Goal: Task Accomplishment & Management: Complete application form

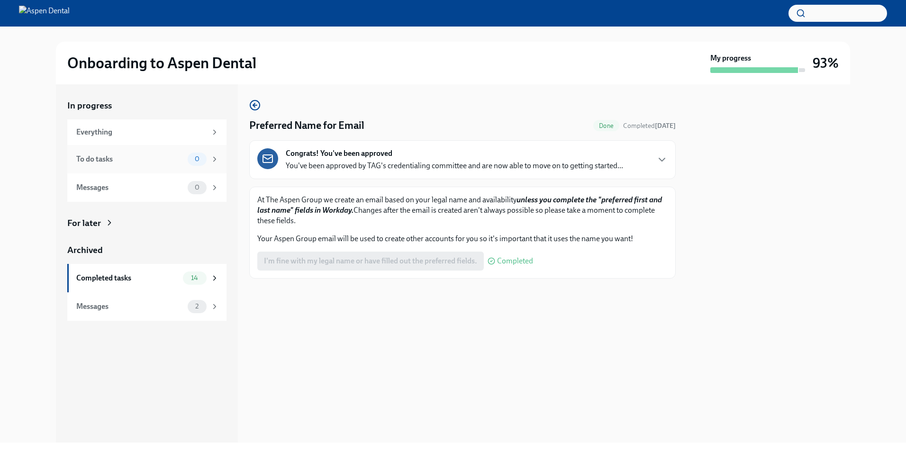
click at [131, 160] on div "To do tasks" at bounding box center [130, 159] width 108 height 10
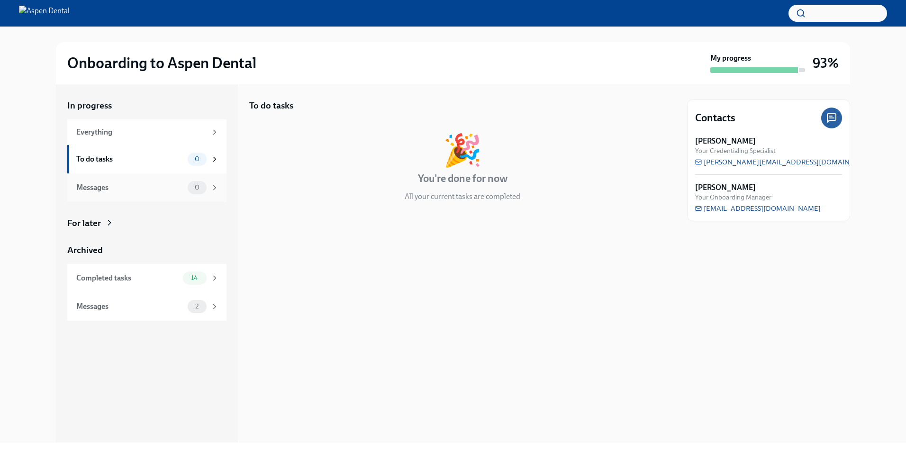
click at [136, 181] on div "Messages 0" at bounding box center [147, 187] width 143 height 13
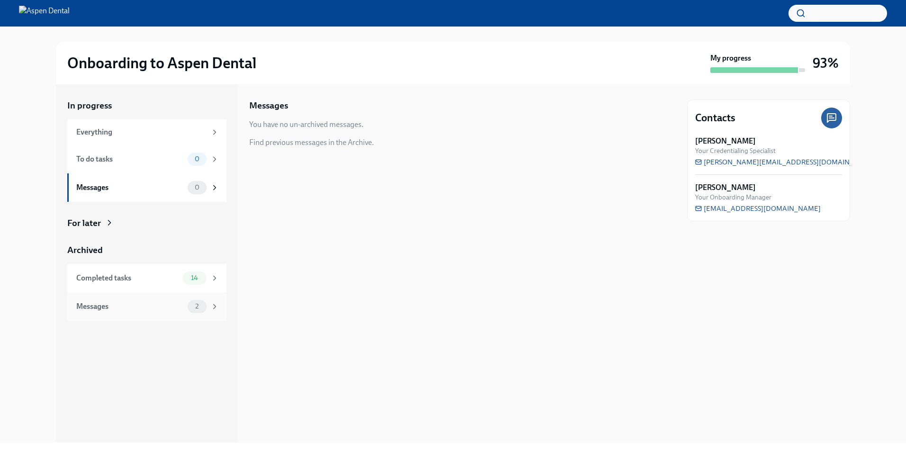
click at [144, 309] on div "Messages" at bounding box center [130, 306] width 108 height 10
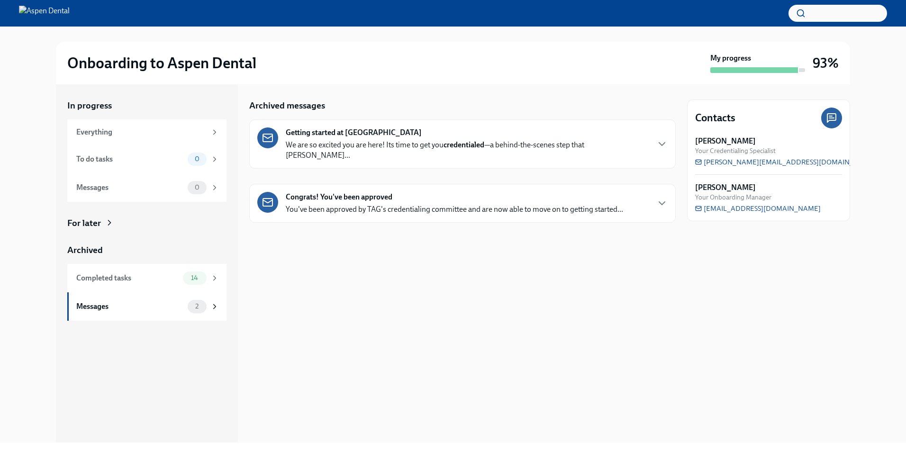
click at [653, 192] on div "Congrats! You've been approved You've been approved by TAG's credentialing comm…" at bounding box center [462, 203] width 410 height 23
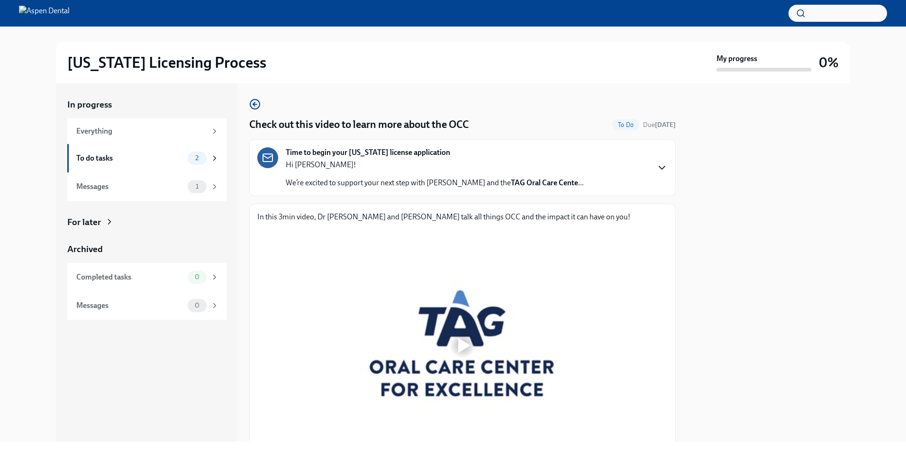
click at [656, 167] on icon "button" at bounding box center [661, 167] width 11 height 11
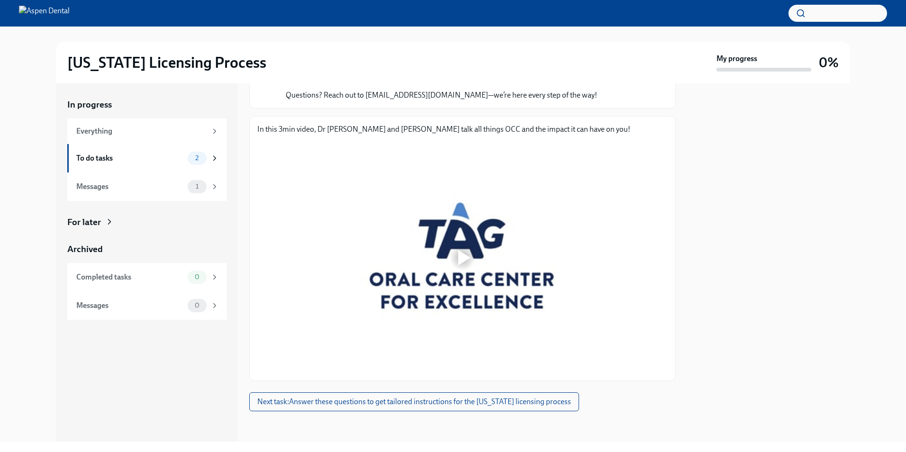
scroll to position [458, 0]
click at [457, 260] on div at bounding box center [462, 258] width 30 height 30
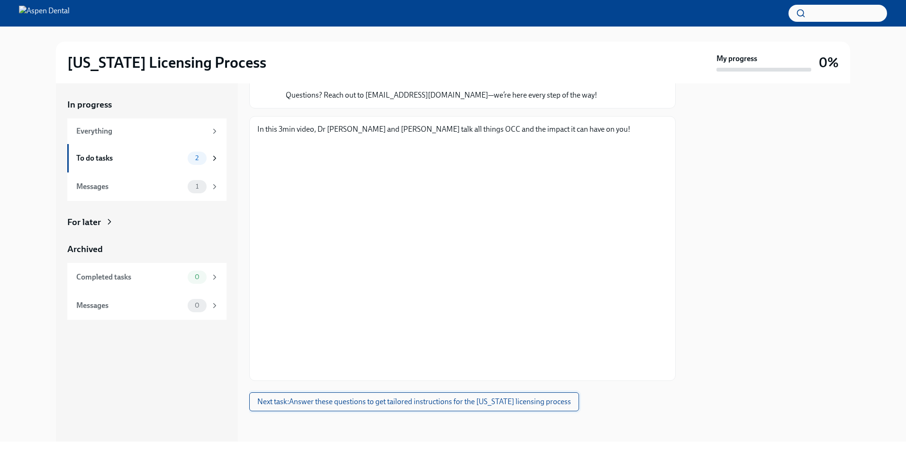
click at [511, 407] on button "Next task : Answer these questions to get tailored instructions for the [US_STA…" at bounding box center [414, 401] width 330 height 19
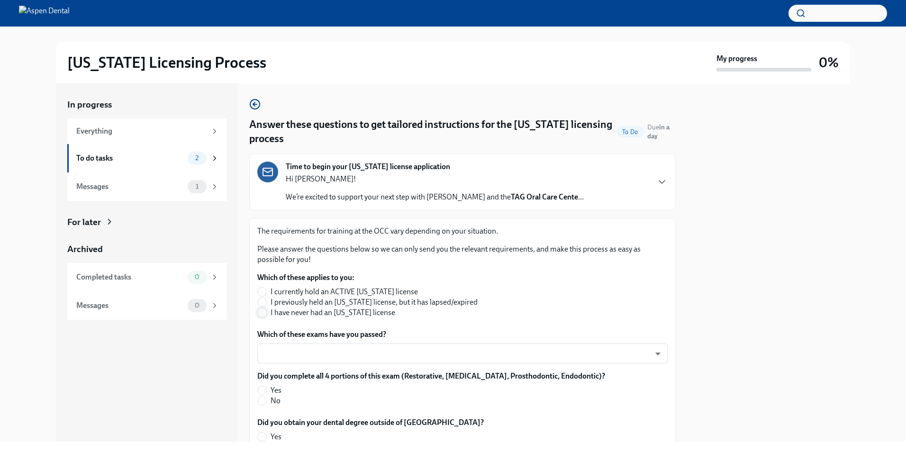
click at [263, 312] on input "I have never had an [US_STATE] license" at bounding box center [262, 312] width 9 height 9
radio input "true"
click at [392, 346] on body "[US_STATE] Licensing Process My progress 0% In progress Everything To do tasks …" at bounding box center [453, 226] width 906 height 452
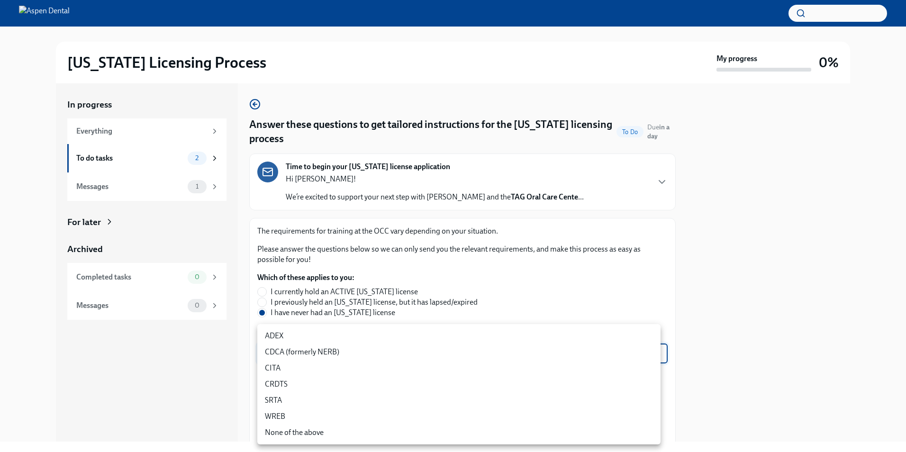
click at [354, 349] on li "CDCA (formerly NERB)" at bounding box center [458, 352] width 403 height 16
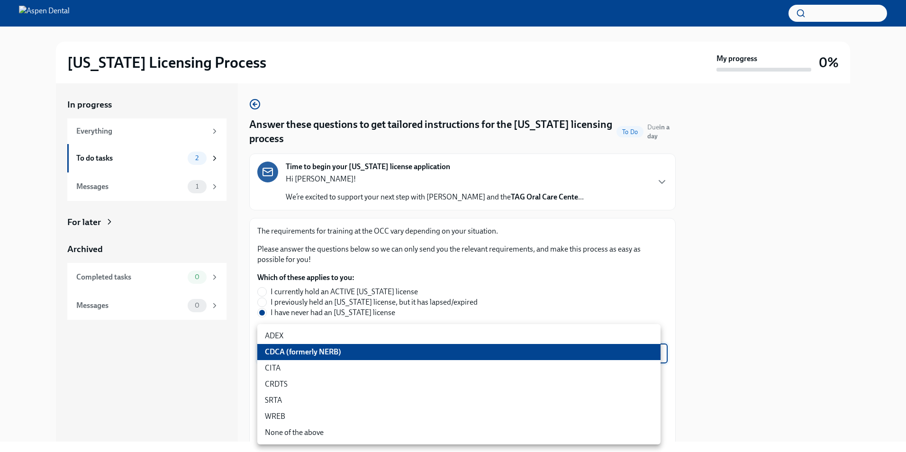
click at [385, 356] on body "[US_STATE] Licensing Process My progress 0% In progress Everything To do tasks …" at bounding box center [453, 226] width 906 height 452
click at [736, 279] on div at bounding box center [453, 226] width 906 height 452
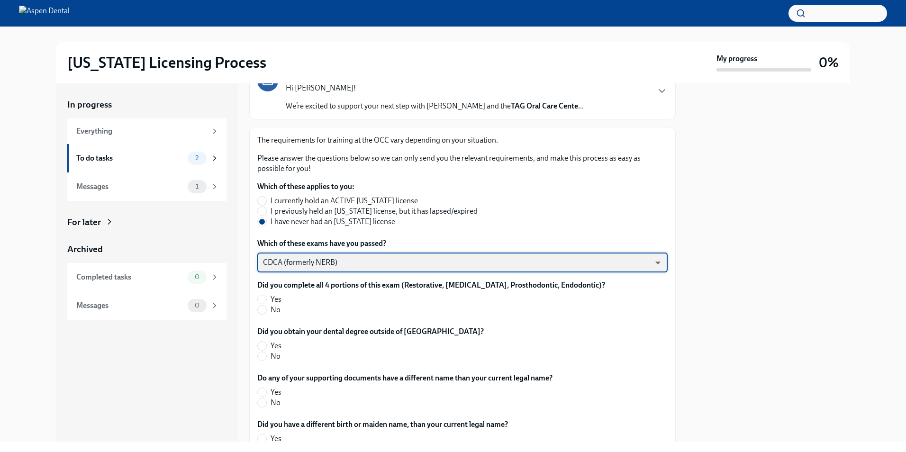
scroll to position [95, 0]
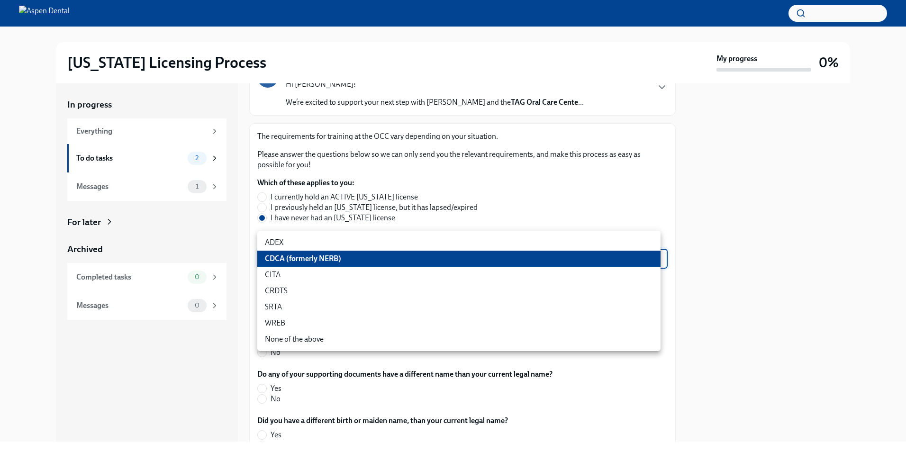
click at [408, 258] on body "[US_STATE] Licensing Process My progress 0% In progress Everything To do tasks …" at bounding box center [453, 226] width 906 height 452
click at [304, 240] on li "ADEX" at bounding box center [458, 243] width 403 height 16
type input "pxo-W3vNi"
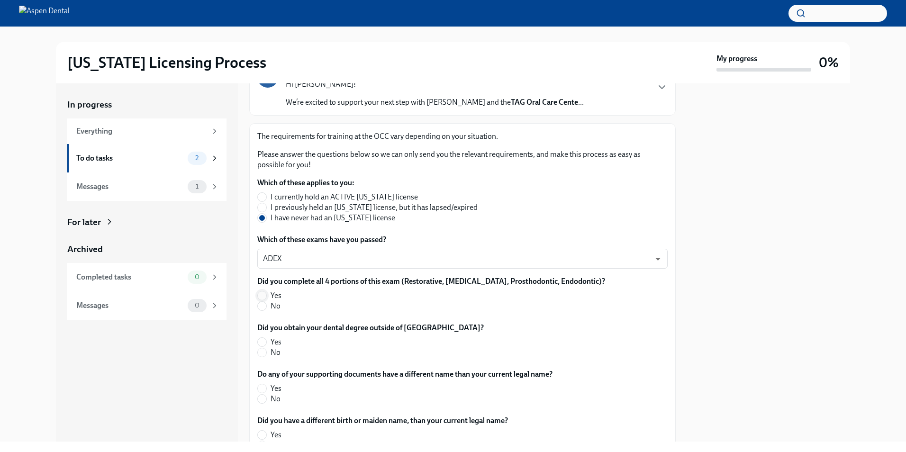
click at [265, 296] on input "Yes" at bounding box center [262, 295] width 9 height 9
radio input "true"
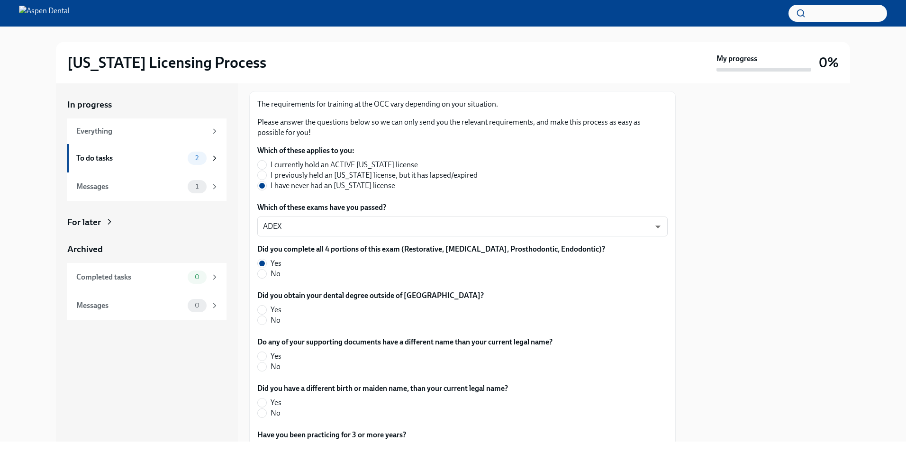
scroll to position [142, 0]
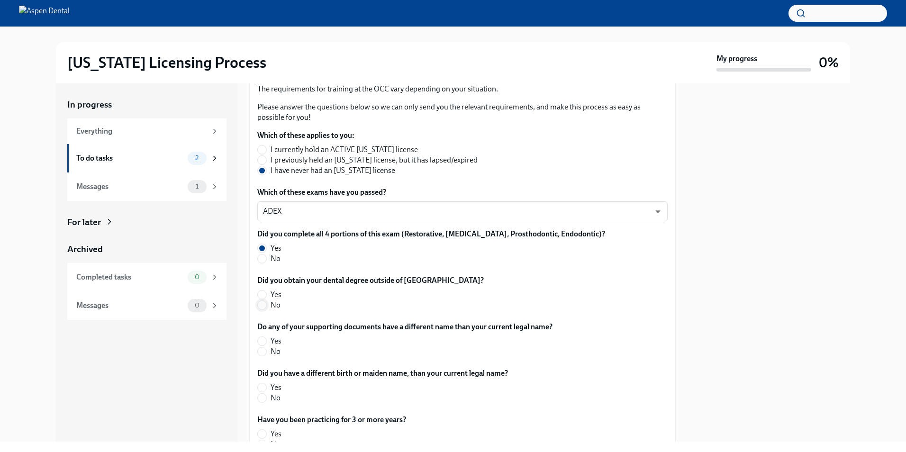
click at [263, 302] on input "No" at bounding box center [262, 305] width 9 height 9
radio input "true"
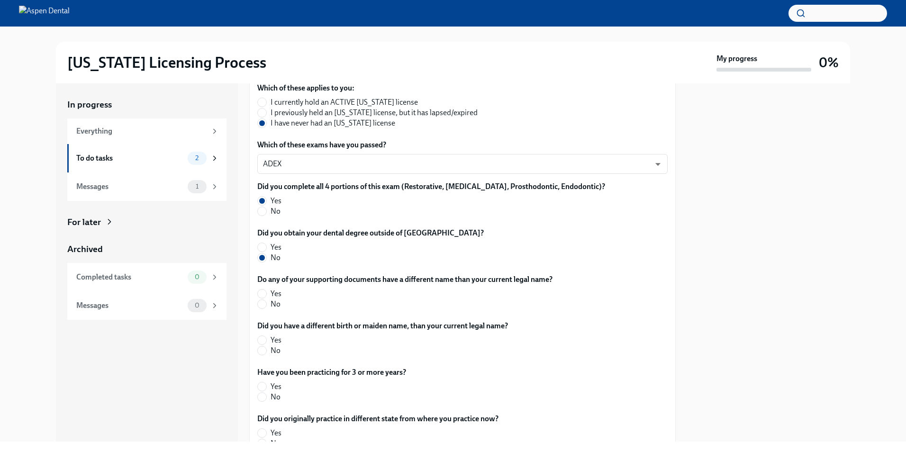
scroll to position [237, 0]
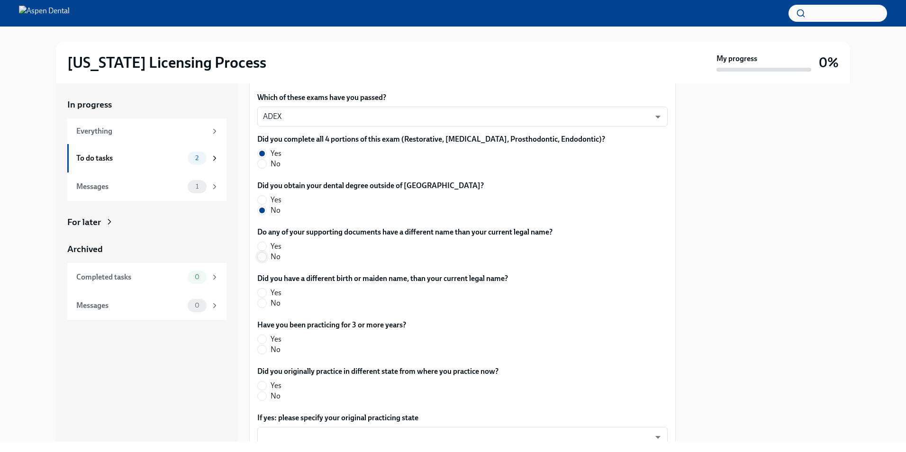
click at [263, 256] on input "No" at bounding box center [262, 257] width 9 height 9
radio input "true"
click at [262, 306] on input "No" at bounding box center [262, 303] width 9 height 9
radio input "true"
click at [261, 334] on label "Yes" at bounding box center [327, 339] width 141 height 10
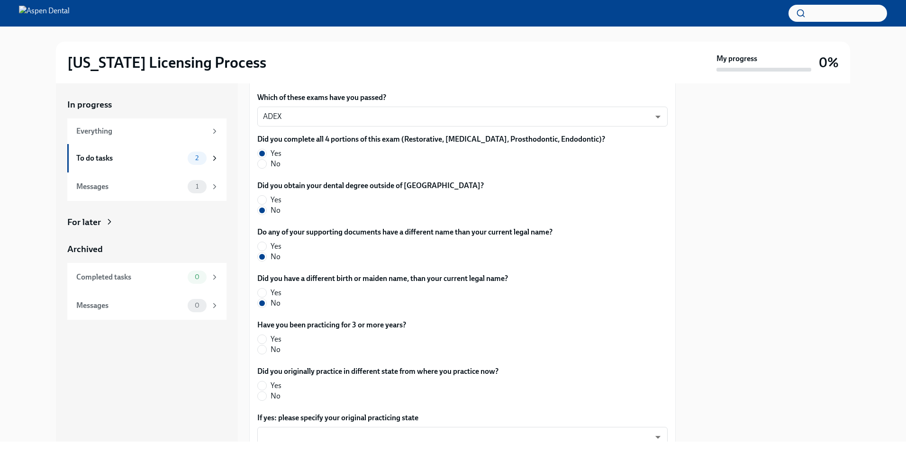
click at [261, 335] on input "Yes" at bounding box center [262, 339] width 9 height 9
radio input "true"
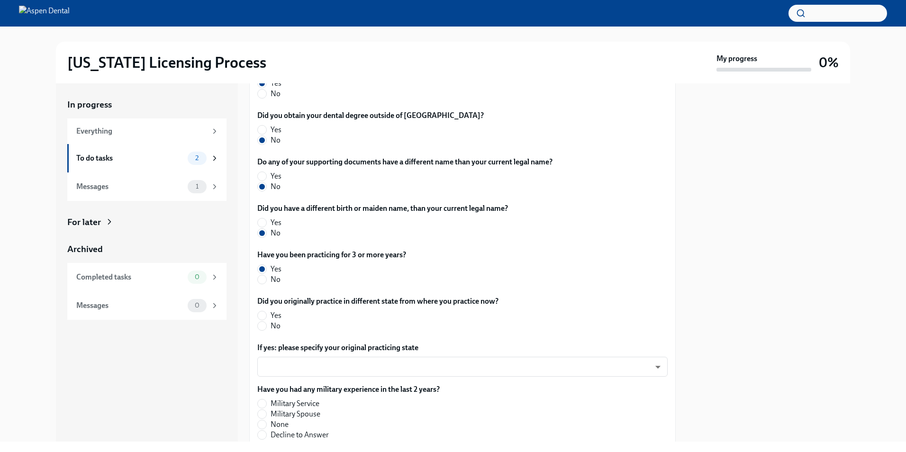
scroll to position [332, 0]
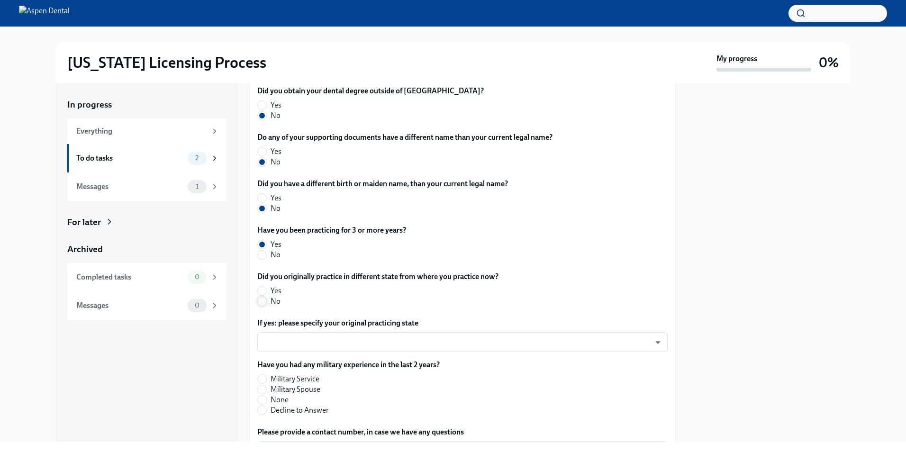
click at [262, 301] on input "No" at bounding box center [262, 301] width 9 height 9
radio input "true"
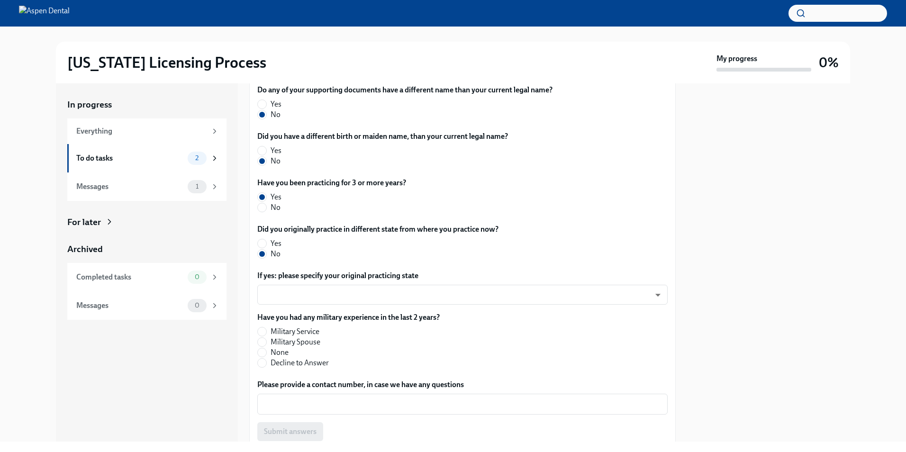
click at [276, 354] on span "None" at bounding box center [280, 352] width 18 height 10
click at [266, 354] on input "None" at bounding box center [262, 352] width 9 height 9
radio input "true"
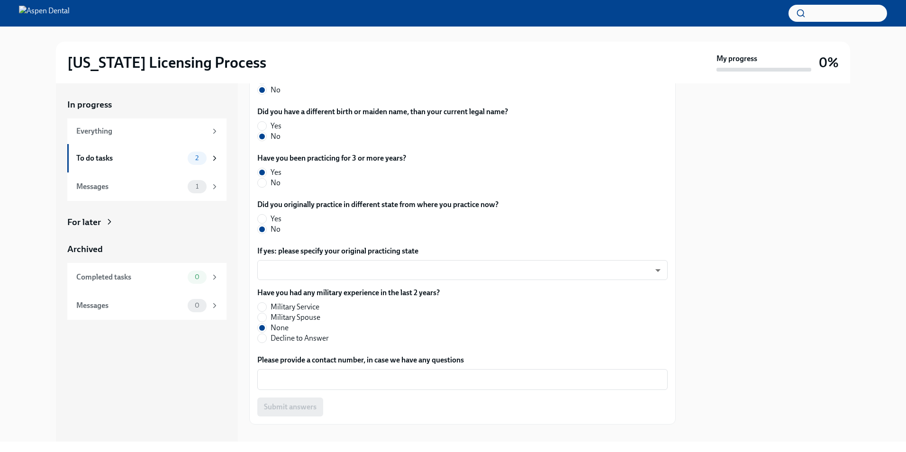
scroll to position [417, 0]
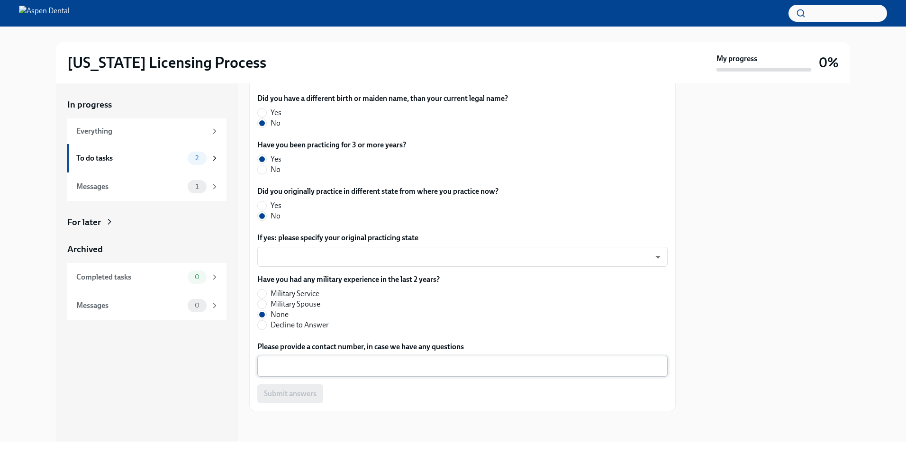
click at [316, 365] on textarea "Please provide a contact number, in case we have any questions" at bounding box center [462, 366] width 399 height 11
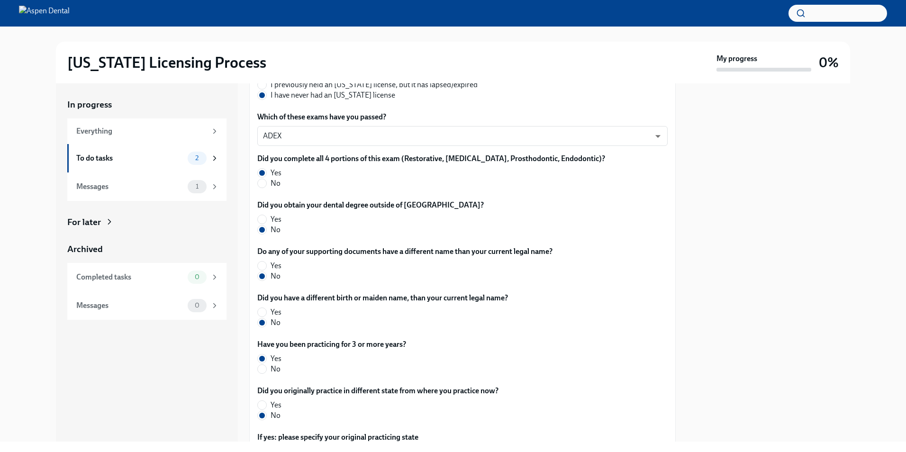
scroll to position [237, 0]
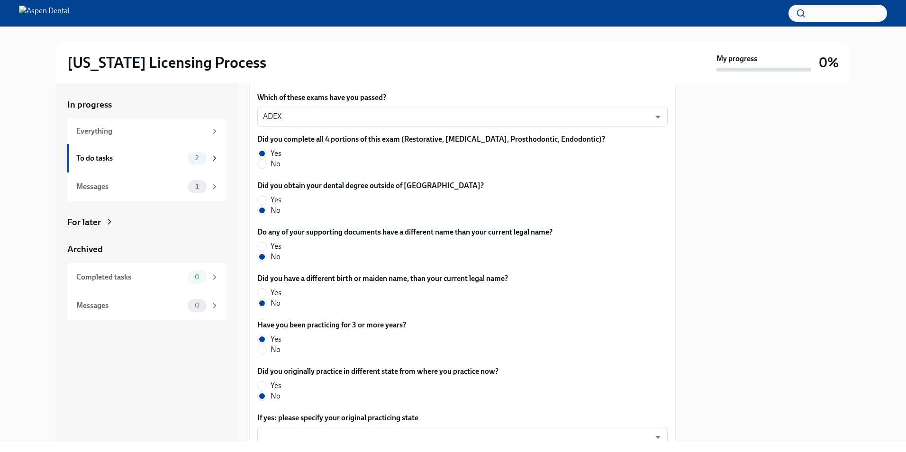
type textarea "9412237604"
click at [532, 303] on div "Did you have a different birth or maiden name, than your current legal name? Ye…" at bounding box center [462, 290] width 410 height 35
drag, startPoint x: 600, startPoint y: 338, endPoint x: 593, endPoint y: 331, distance: 10.1
click at [596, 334] on div "Have you been practicing for 3 or more years? Yes No" at bounding box center [462, 337] width 410 height 35
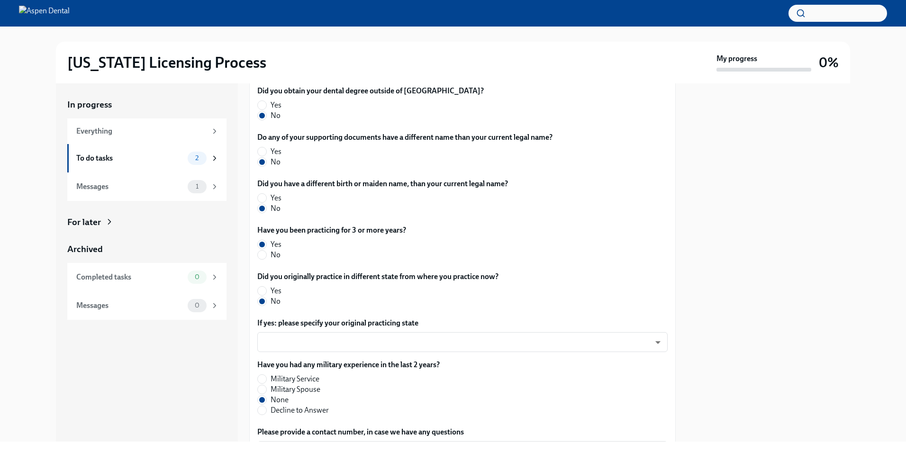
click at [624, 289] on div "Did you originally practice in different state from where you practice now? Yes…" at bounding box center [462, 289] width 410 height 35
click at [793, 232] on div at bounding box center [768, 262] width 163 height 358
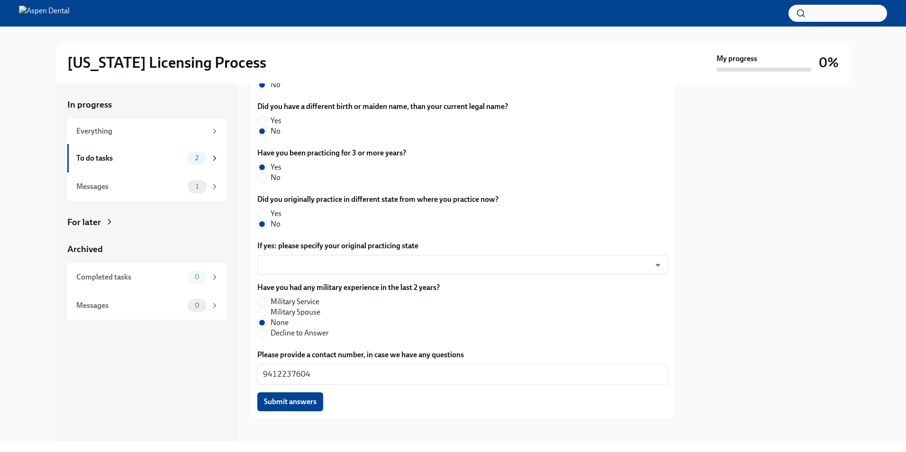
scroll to position [417, 0]
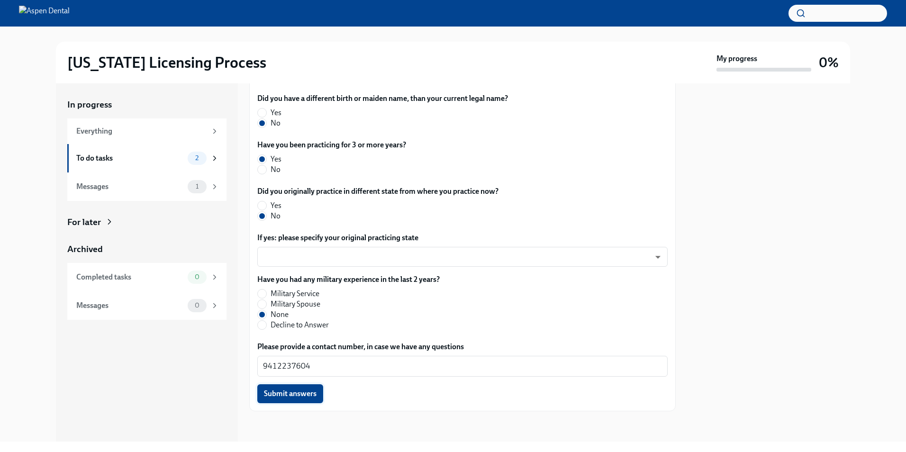
click at [310, 391] on span "Submit answers" at bounding box center [290, 393] width 53 height 9
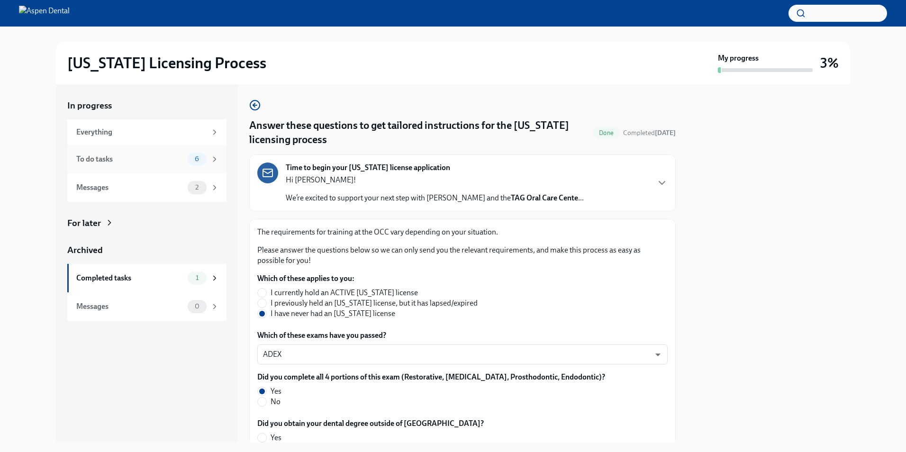
click at [172, 164] on div "To do tasks 6" at bounding box center [147, 159] width 143 height 13
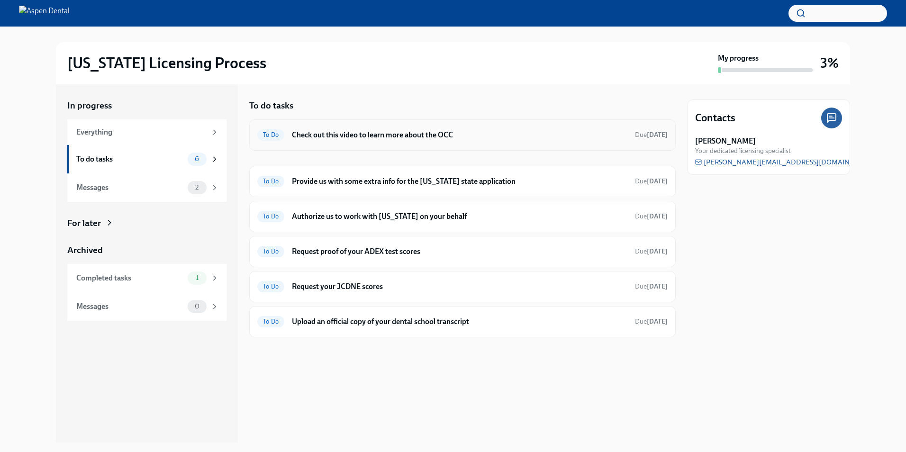
click at [535, 135] on h6 "Check out this video to learn more about the OCC" at bounding box center [459, 135] width 335 height 10
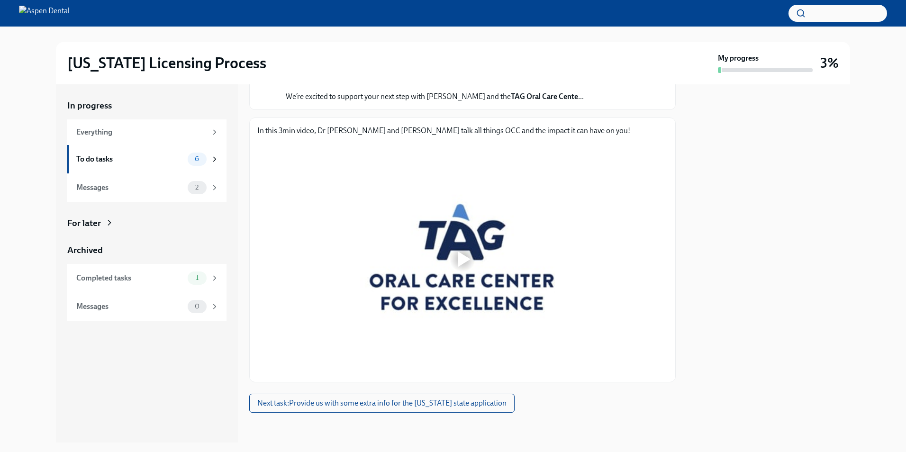
scroll to position [88, 0]
click at [403, 404] on span "Next task : Provide us with some extra info for the [US_STATE] state application" at bounding box center [381, 402] width 249 height 9
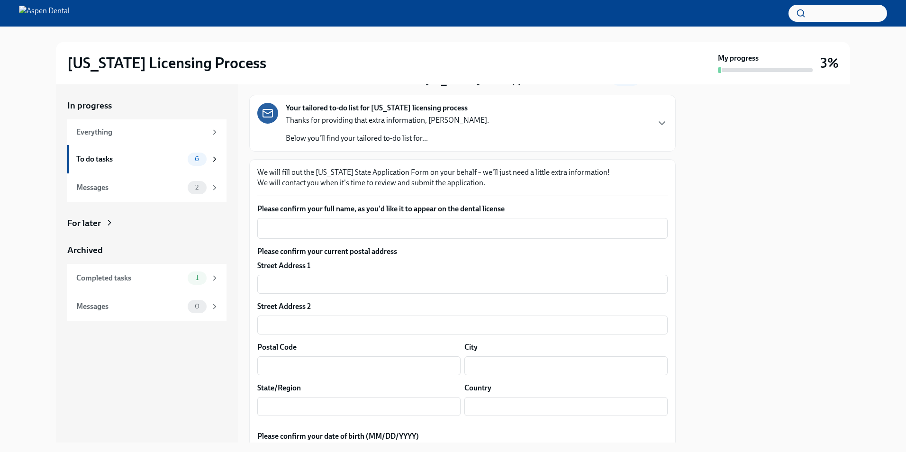
scroll to position [237, 0]
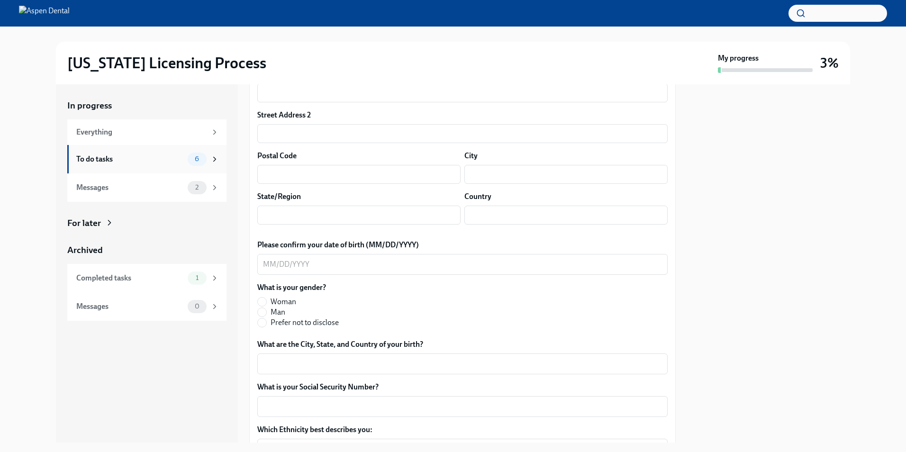
click at [175, 151] on div "To do tasks 6" at bounding box center [146, 159] width 159 height 28
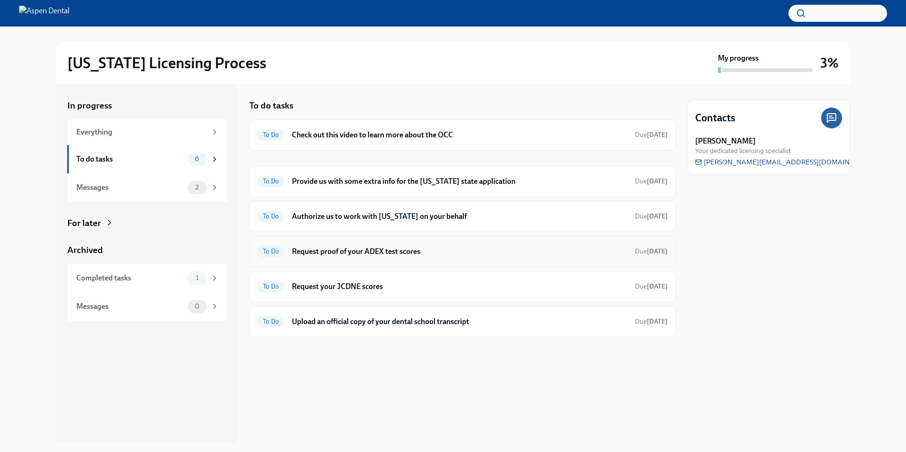
click at [442, 250] on h6 "Request proof of your ADEX test scores" at bounding box center [459, 251] width 335 height 10
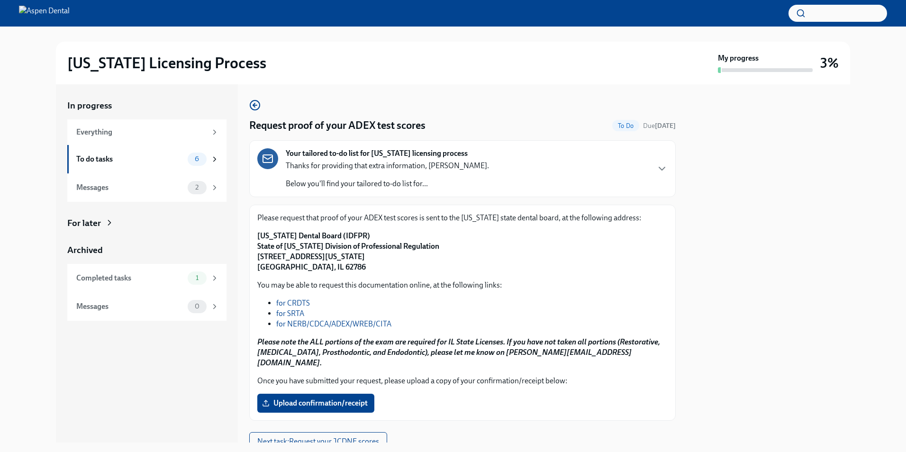
click at [349, 327] on link "for NERB/CDCA/ADEX/WREB/CITA" at bounding box center [333, 323] width 115 height 9
click at [145, 154] on div "To do tasks" at bounding box center [130, 159] width 108 height 10
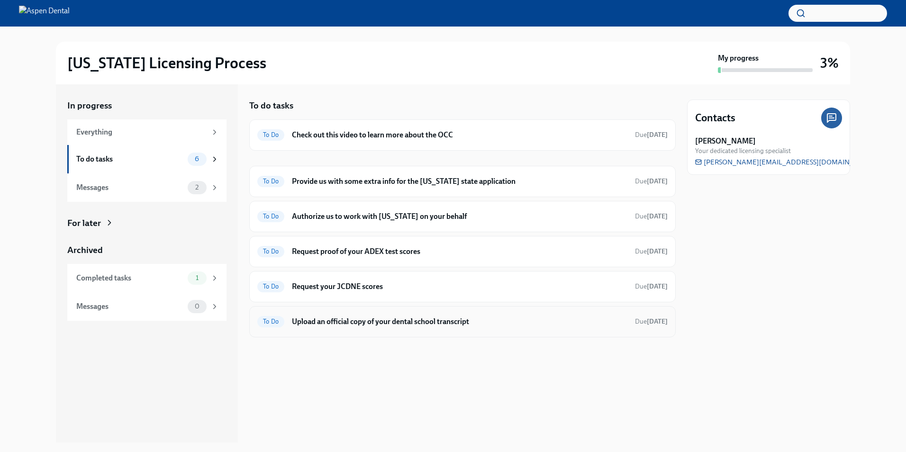
click at [477, 317] on h6 "Upload an official copy of your dental school transcript" at bounding box center [459, 322] width 335 height 10
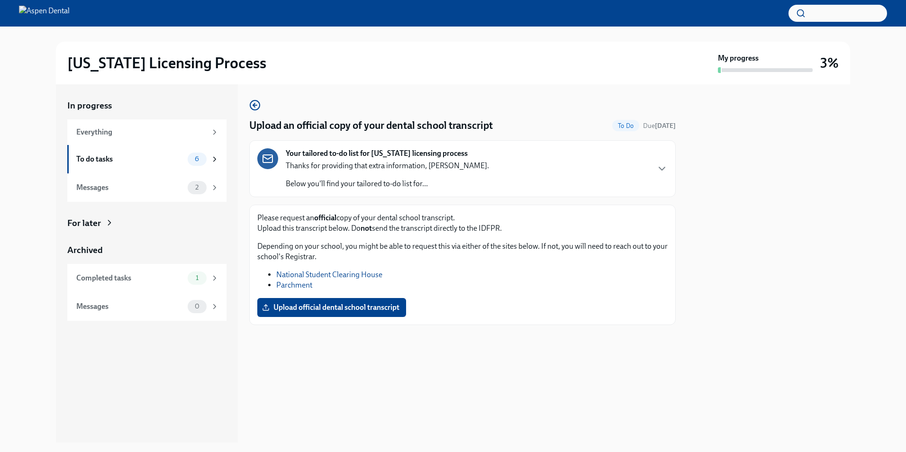
click at [301, 282] on link "Parchment" at bounding box center [294, 285] width 36 height 9
